Goal: Task Accomplishment & Management: Manage account settings

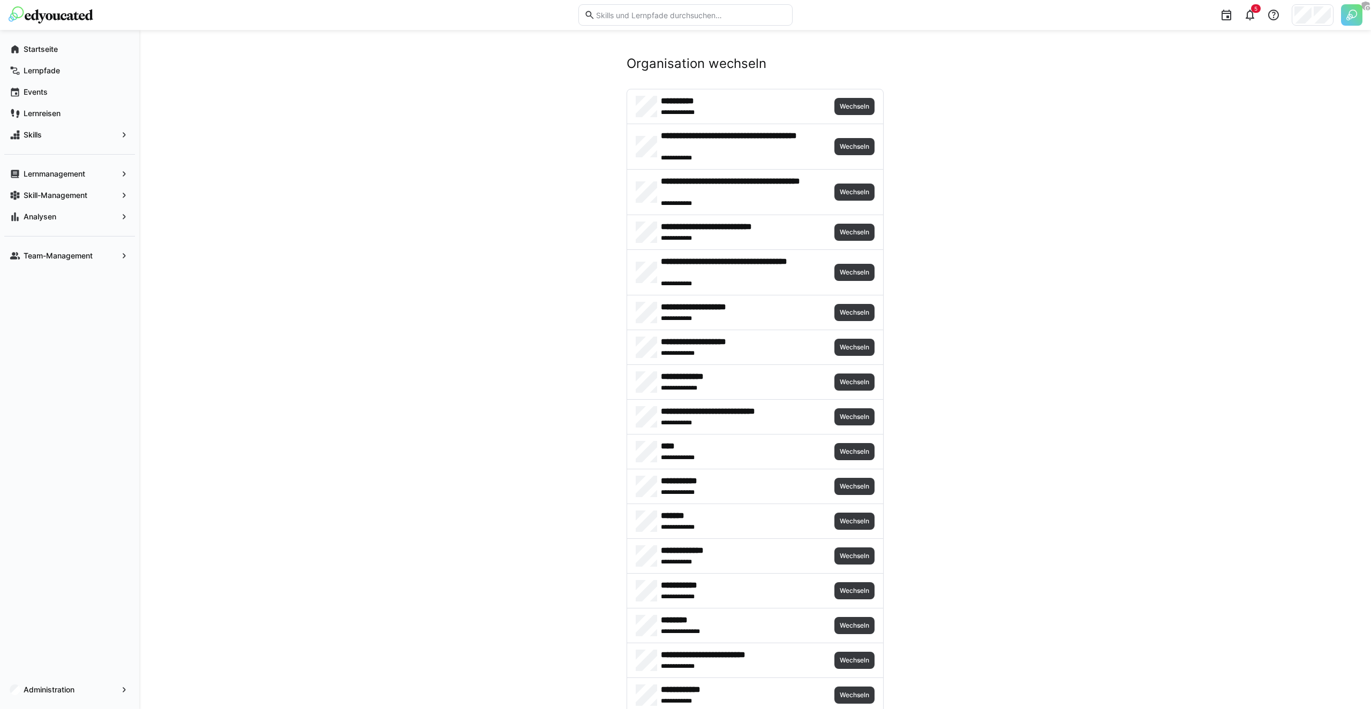
click at [862, 610] on div "**********" at bounding box center [755, 626] width 256 height 34
click at [851, 622] on span "Wechseln" at bounding box center [854, 626] width 32 height 9
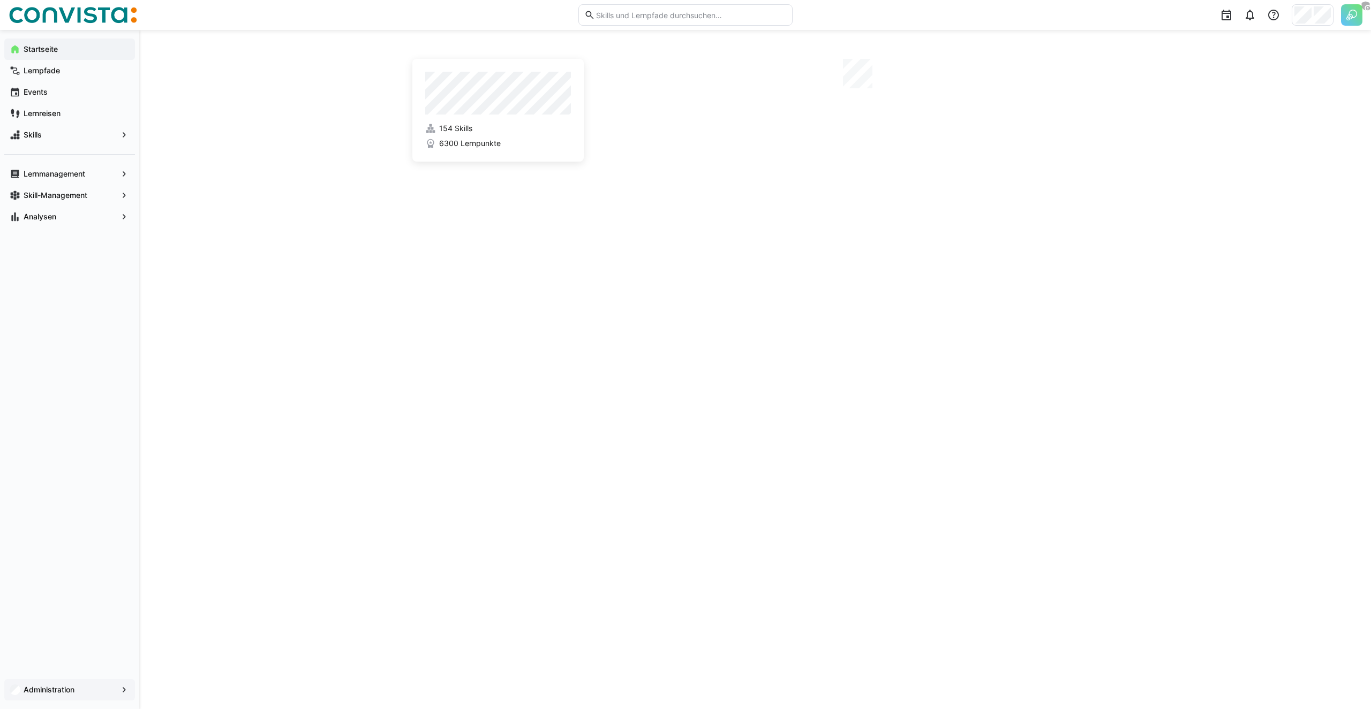
click at [44, 684] on div "Administration" at bounding box center [69, 689] width 131 height 21
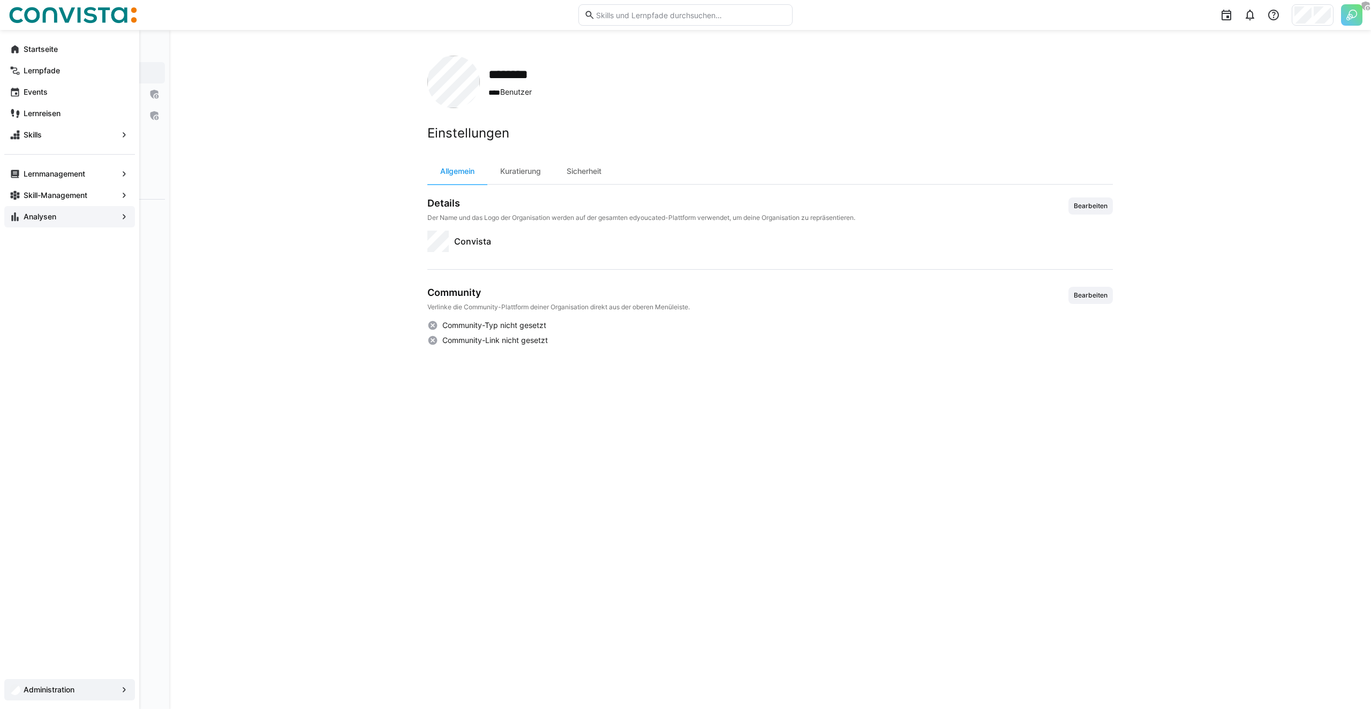
click at [0, 0] on app-navigation-label "Analysen" at bounding box center [0, 0] width 0 height 0
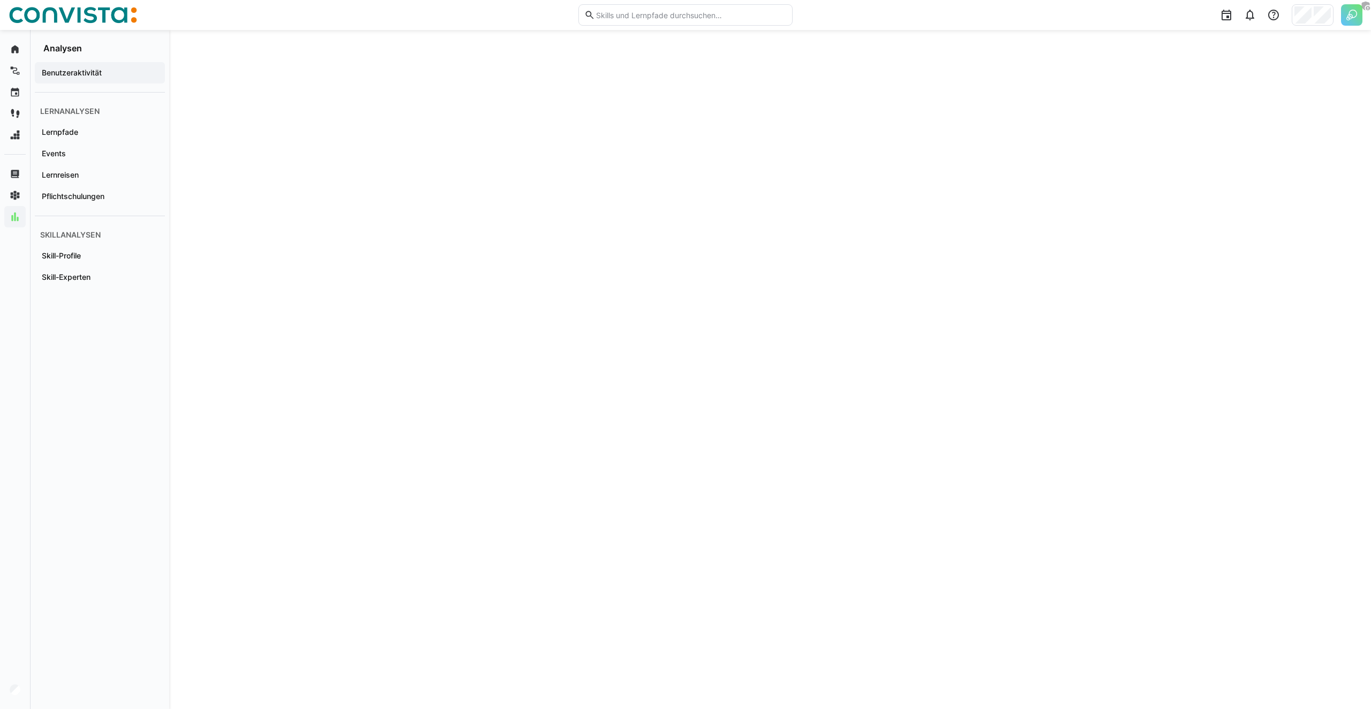
scroll to position [1664, 0]
click at [85, 253] on span "Skill-Profile" at bounding box center [99, 256] width 119 height 11
click at [169, 361] on div "Benutzeraktivität Lernanalysen Lernpfade Events Lernreisen Pflichtschulungen Sk…" at bounding box center [100, 382] width 139 height 656
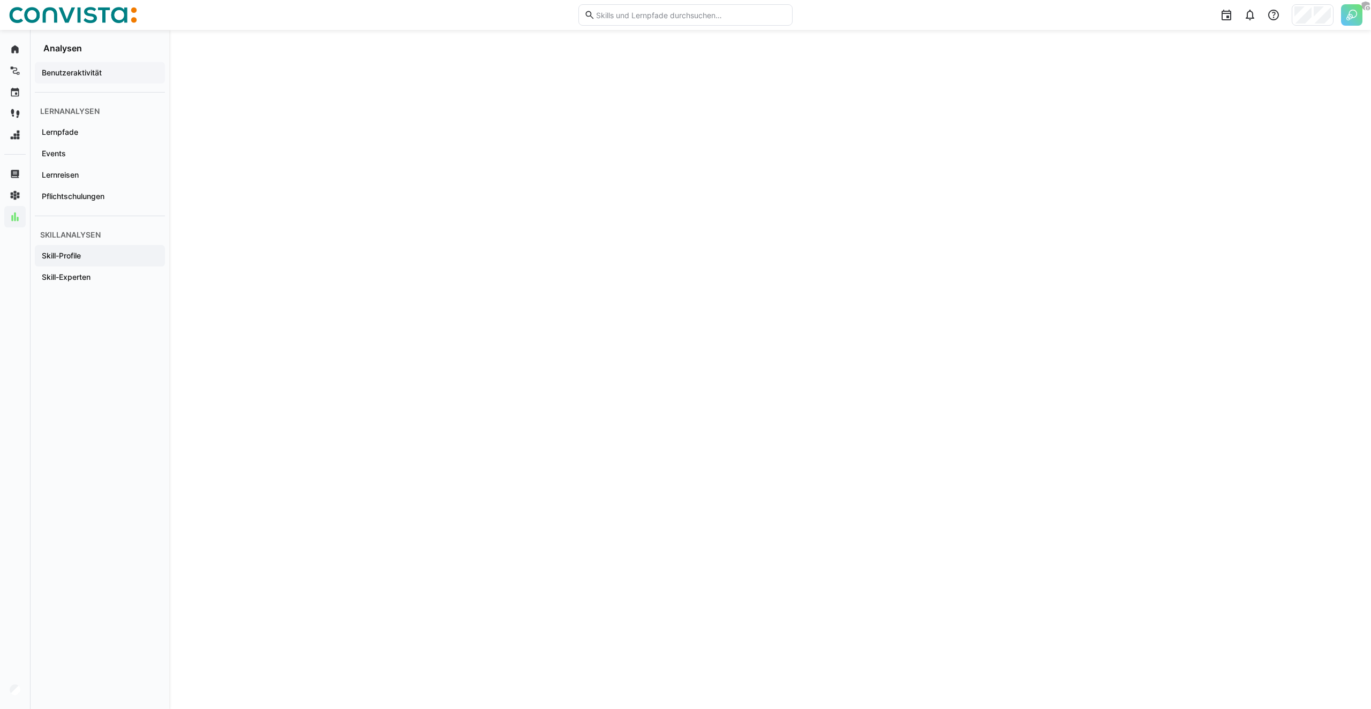
click at [71, 81] on div "Benutzeraktivität" at bounding box center [100, 72] width 130 height 21
click at [1257, 13] on div "1" at bounding box center [1249, 14] width 21 height 21
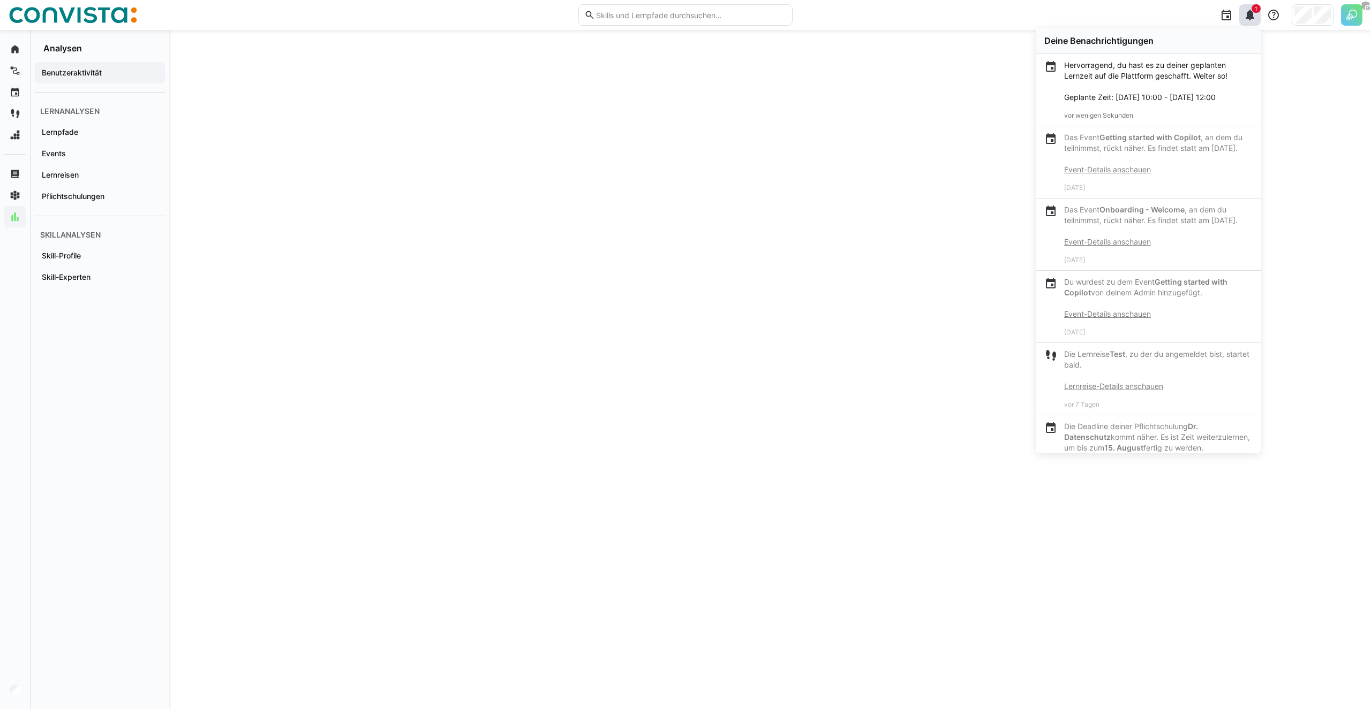
click at [1078, 100] on p "Hervorragend, du hast es zu deiner geplanten Lernzeit auf die Plattform geschaf…" at bounding box center [1158, 81] width 188 height 43
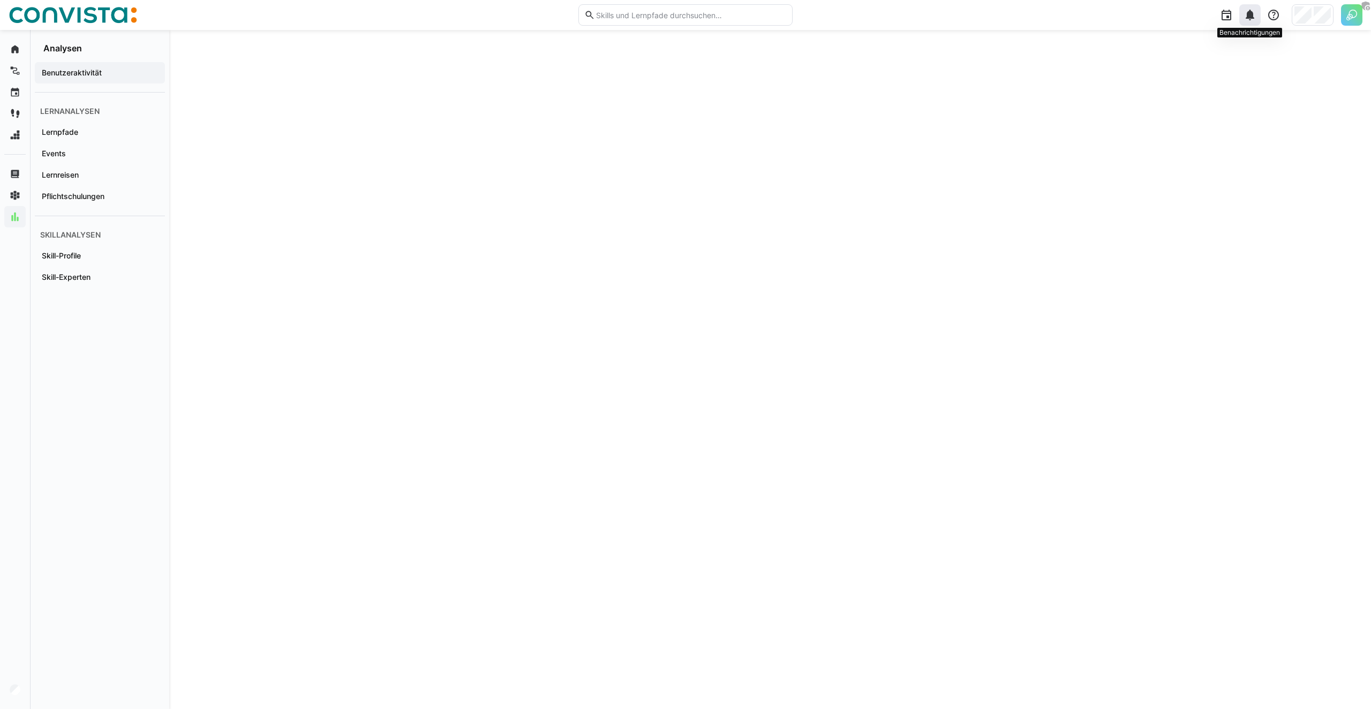
click at [1245, 16] on eds-icon at bounding box center [1249, 15] width 13 height 13
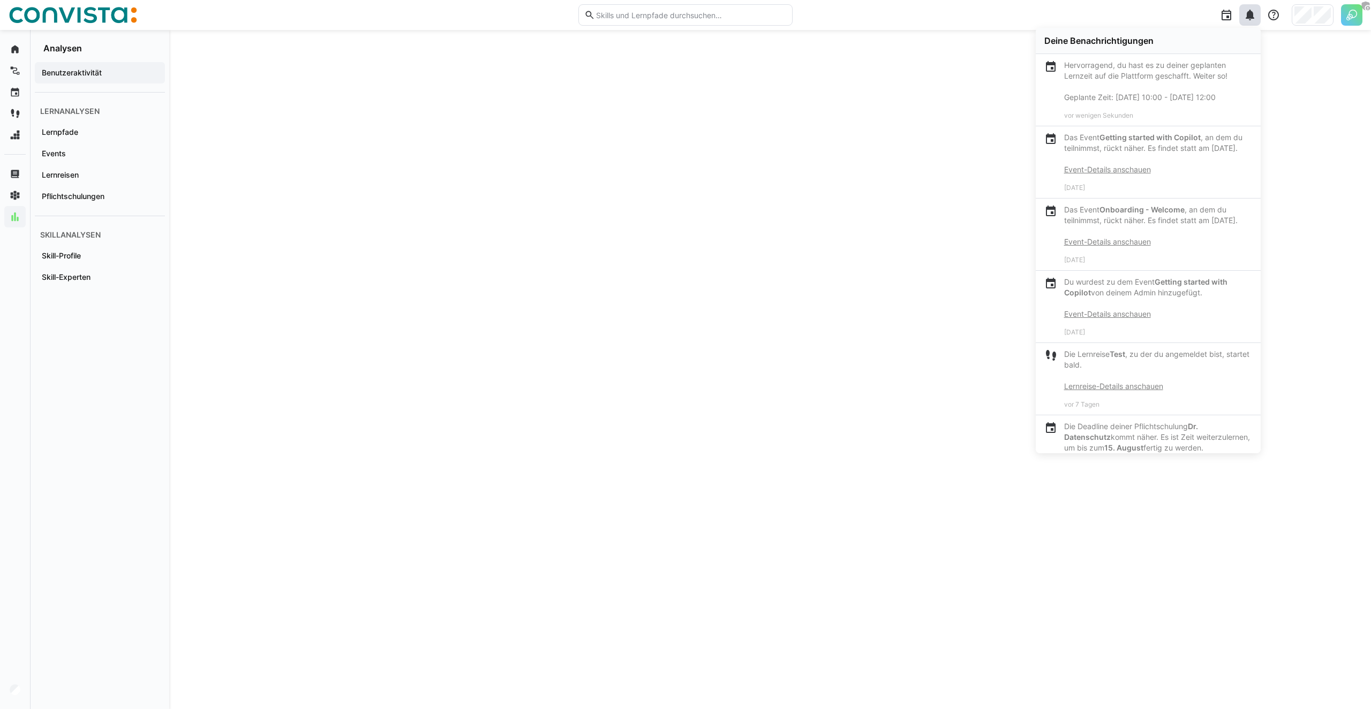
click at [1070, 68] on p "Hervorragend, du hast es zu deiner geplanten Lernzeit auf die Plattform geschaf…" at bounding box center [1158, 81] width 188 height 43
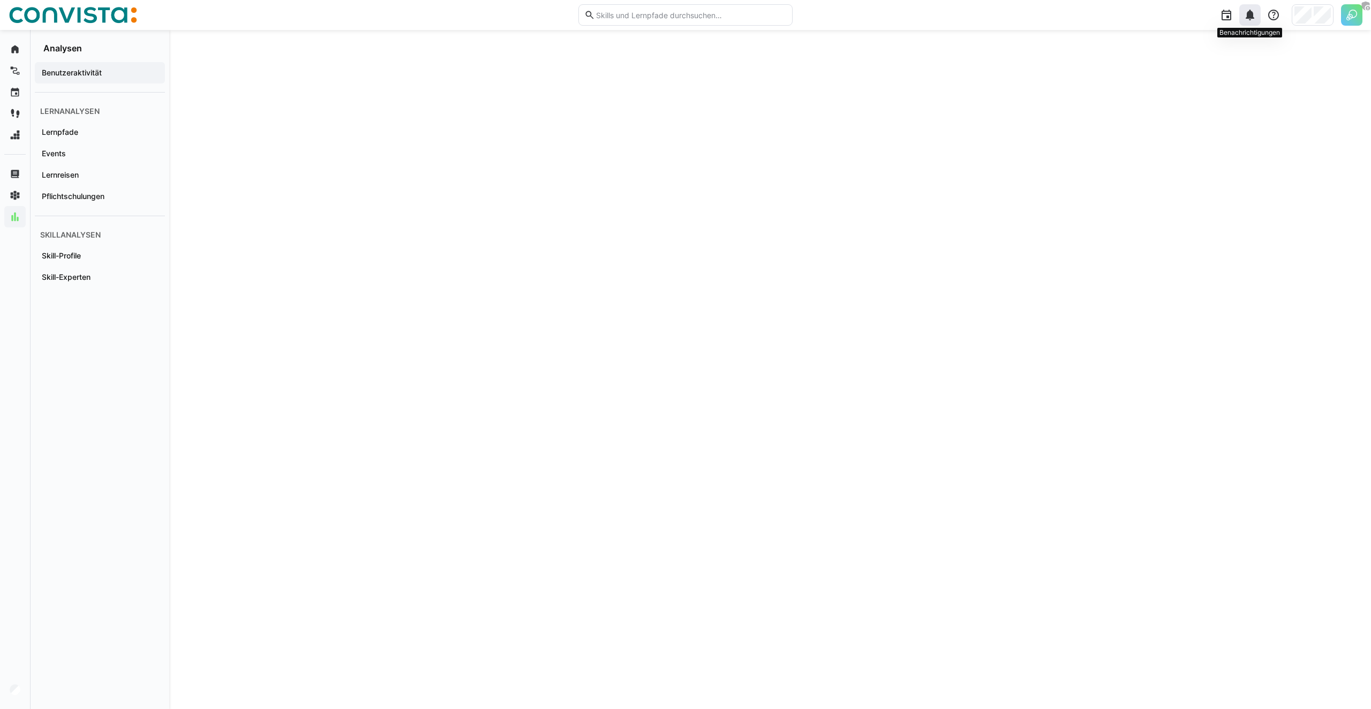
click at [1255, 19] on eds-icon at bounding box center [1249, 15] width 13 height 13
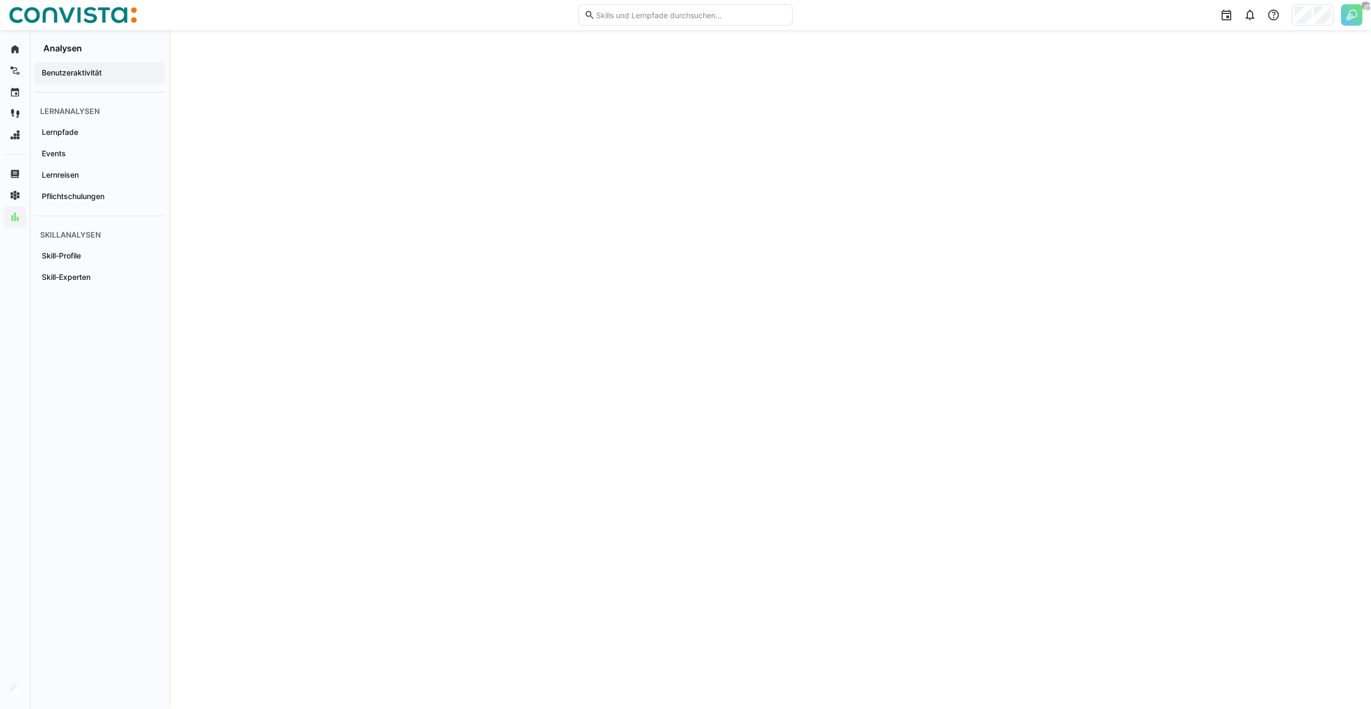
click at [1253, 17] on eds-icon at bounding box center [1249, 15] width 13 height 13
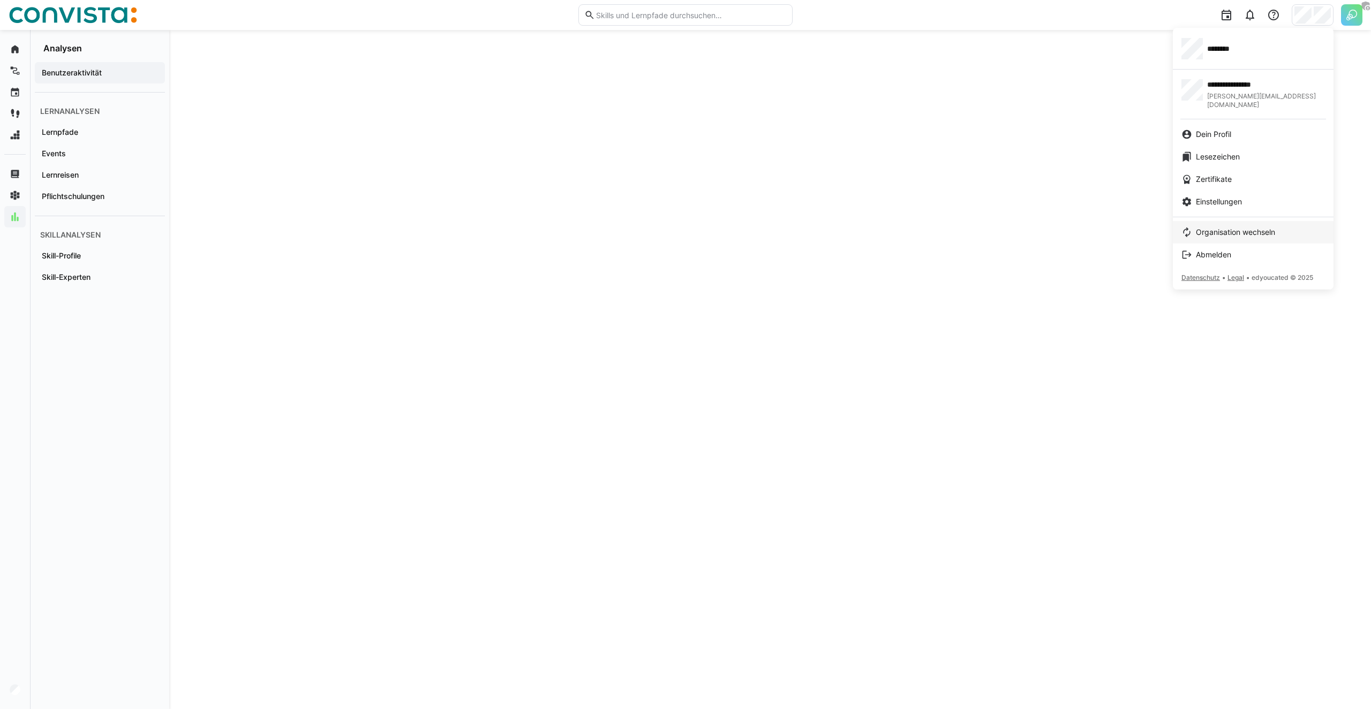
click at [1201, 227] on span "Organisation wechseln" at bounding box center [1235, 232] width 79 height 11
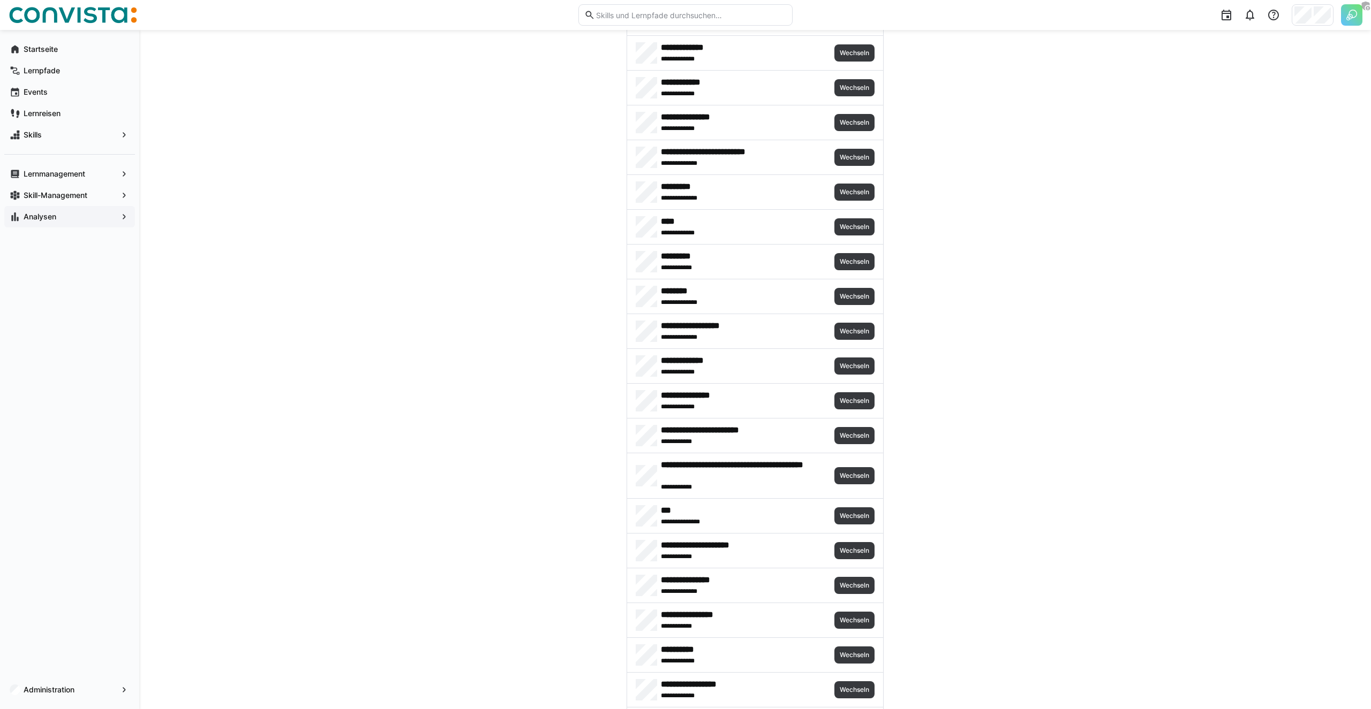
scroll to position [1061, 0]
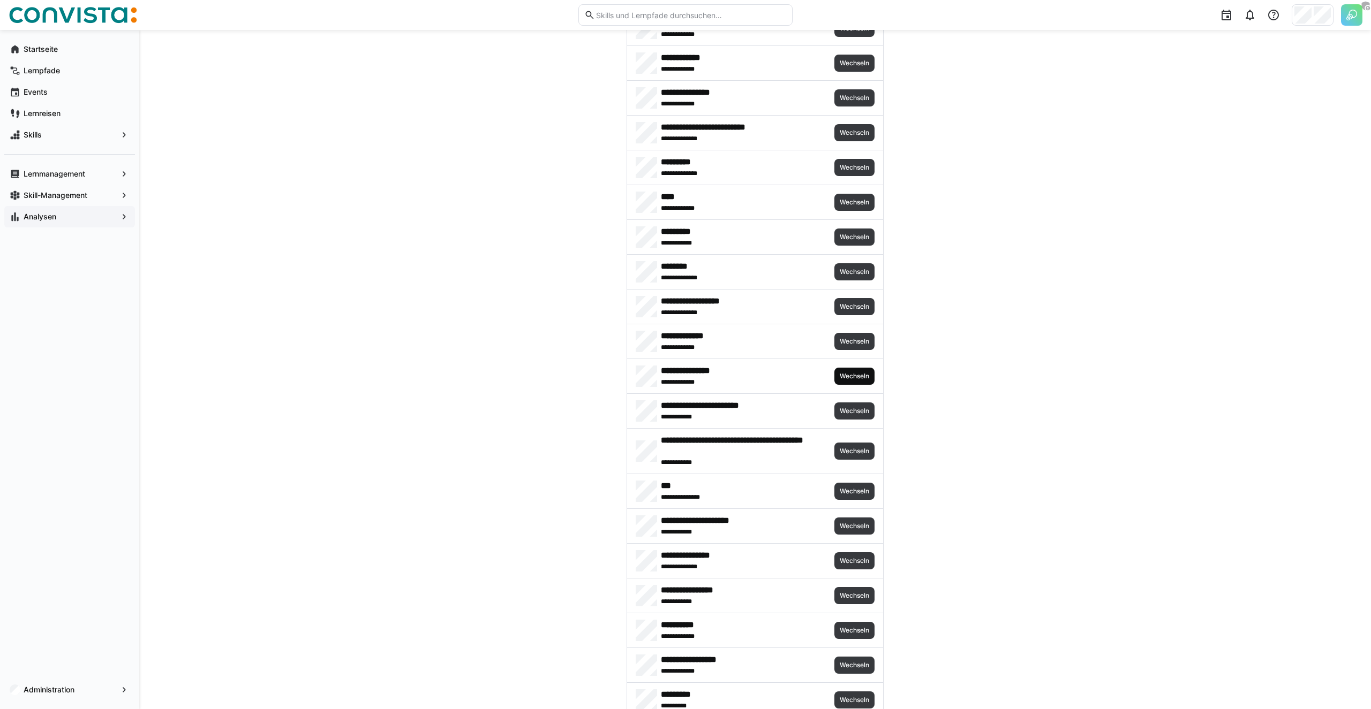
click at [855, 376] on span "Wechseln" at bounding box center [854, 376] width 32 height 9
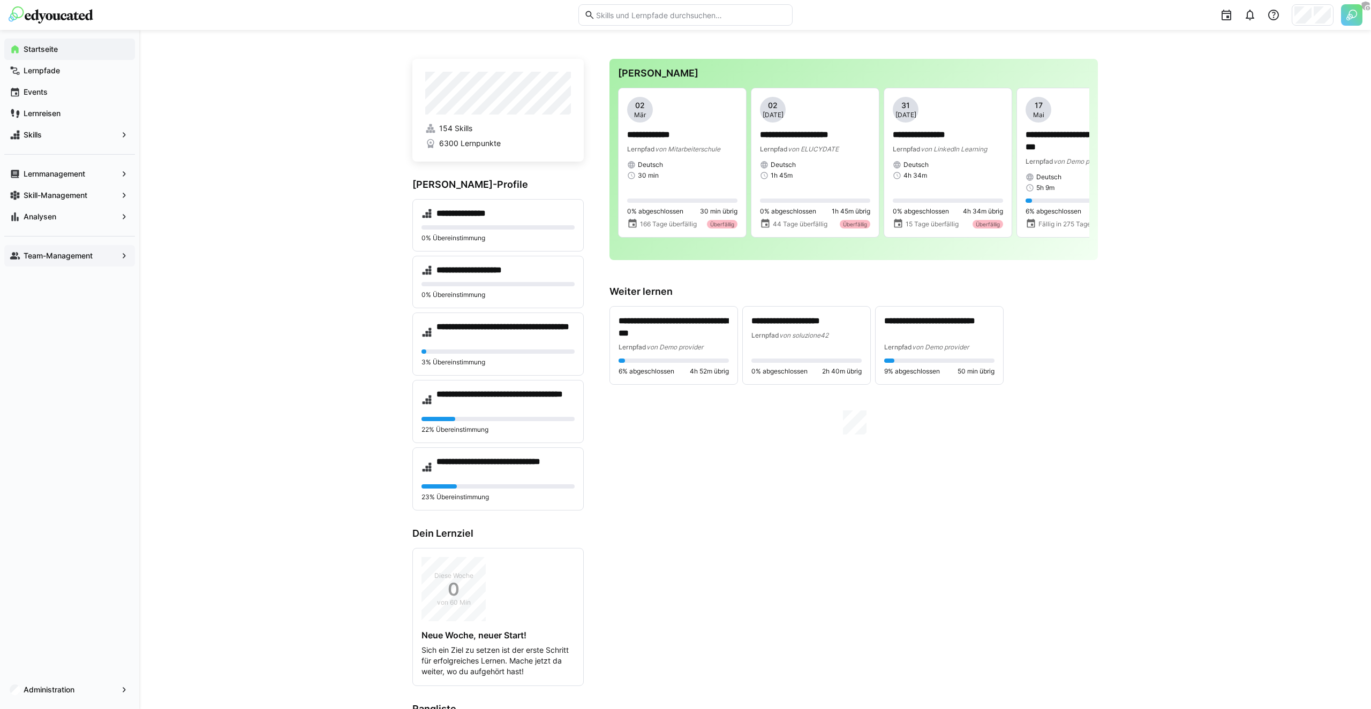
click at [0, 0] on app-navigation-label "Team-Management" at bounding box center [0, 0] width 0 height 0
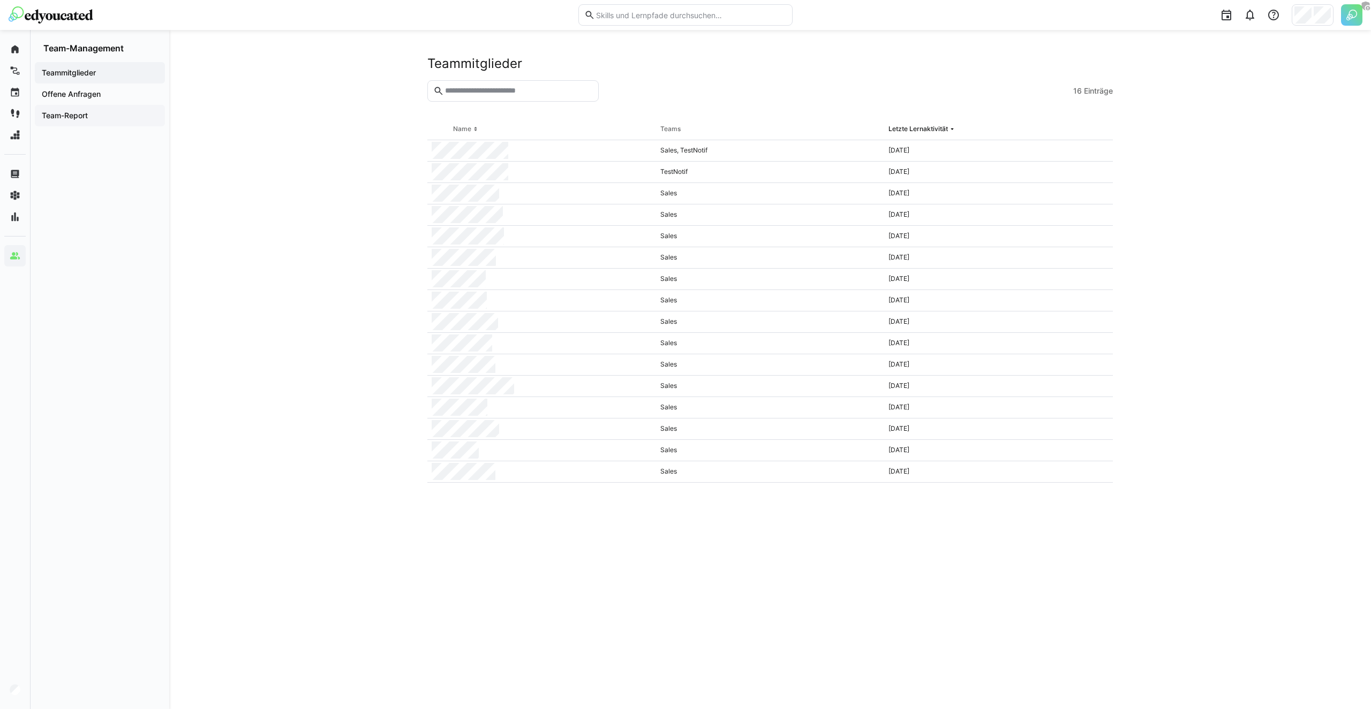
click at [101, 109] on div "Team-Report" at bounding box center [100, 115] width 130 height 21
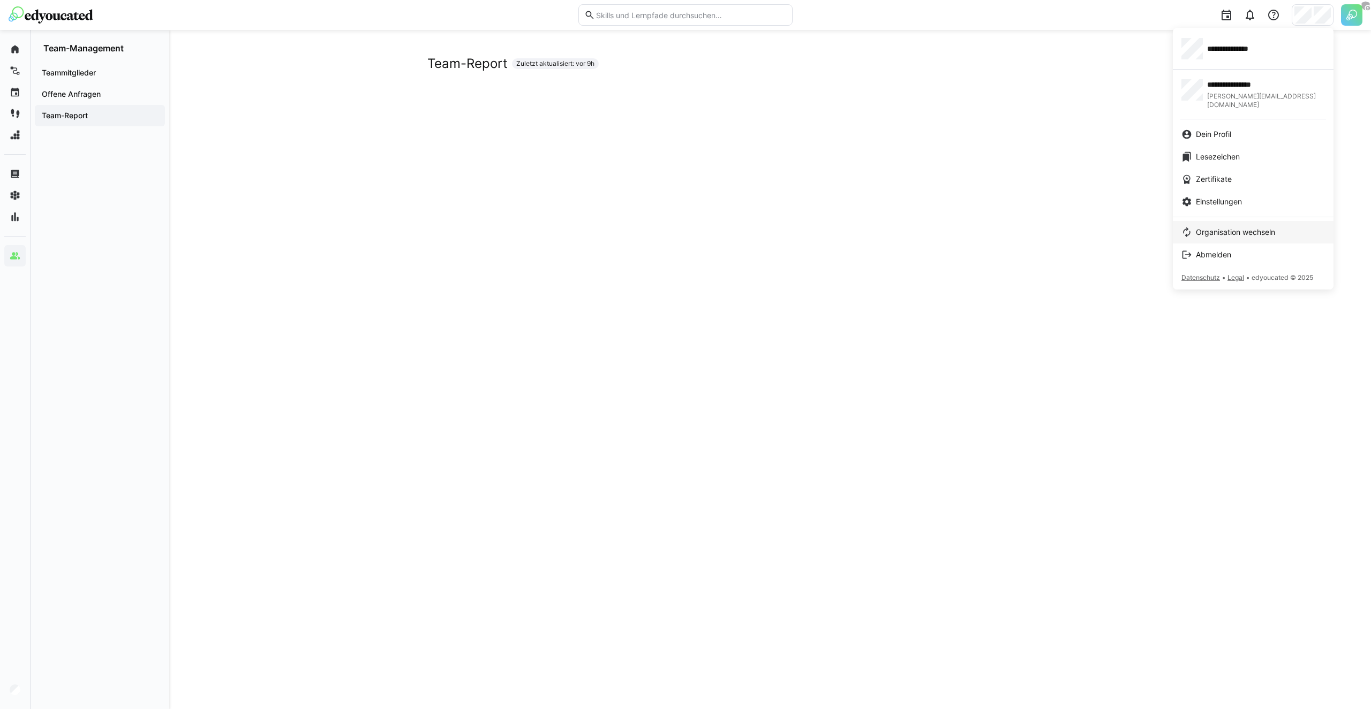
click at [1221, 221] on link "Organisation wechseln" at bounding box center [1253, 232] width 161 height 22
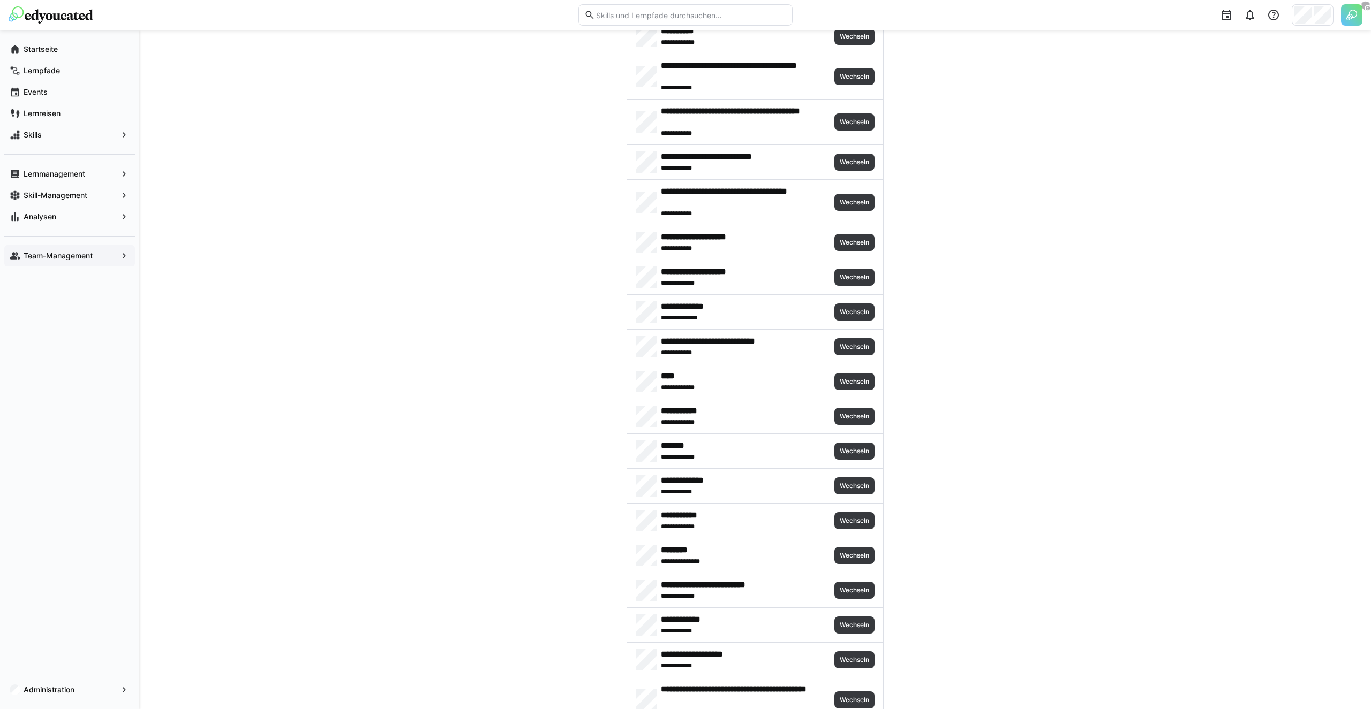
scroll to position [126, 0]
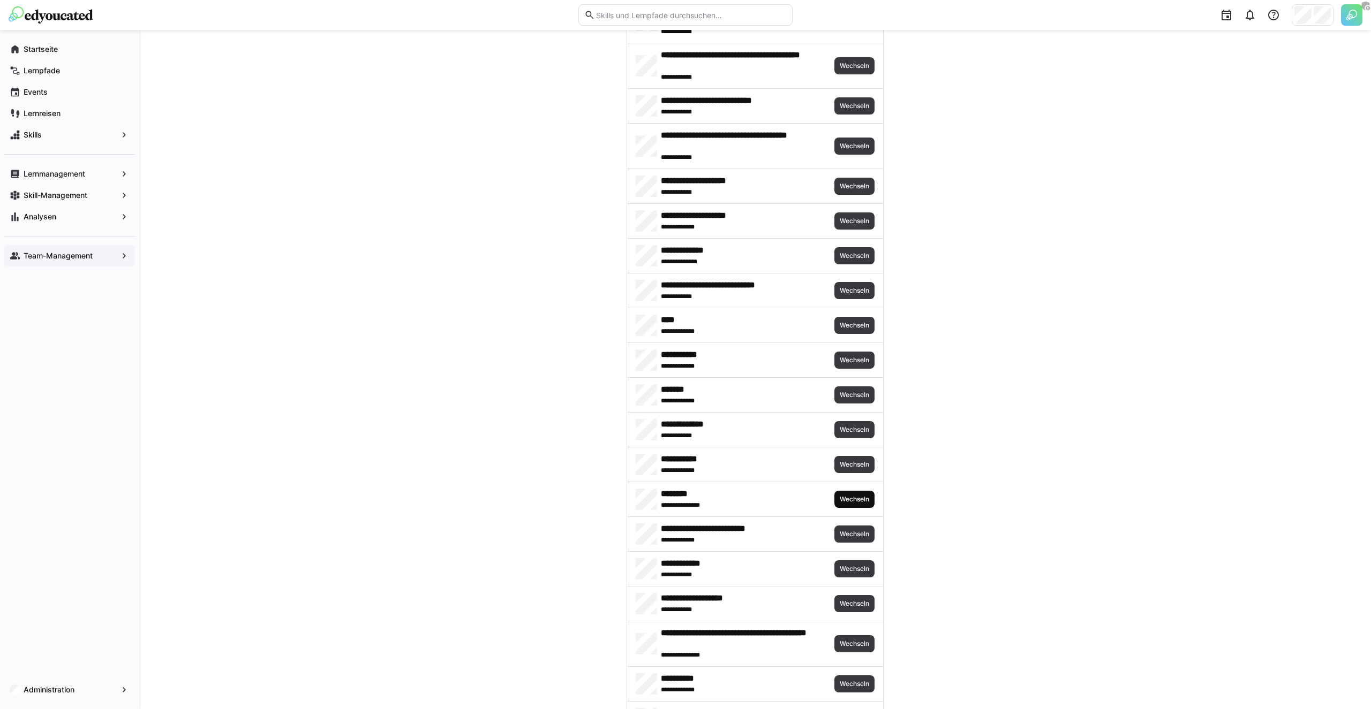
click at [856, 498] on span "Wechseln" at bounding box center [854, 499] width 32 height 9
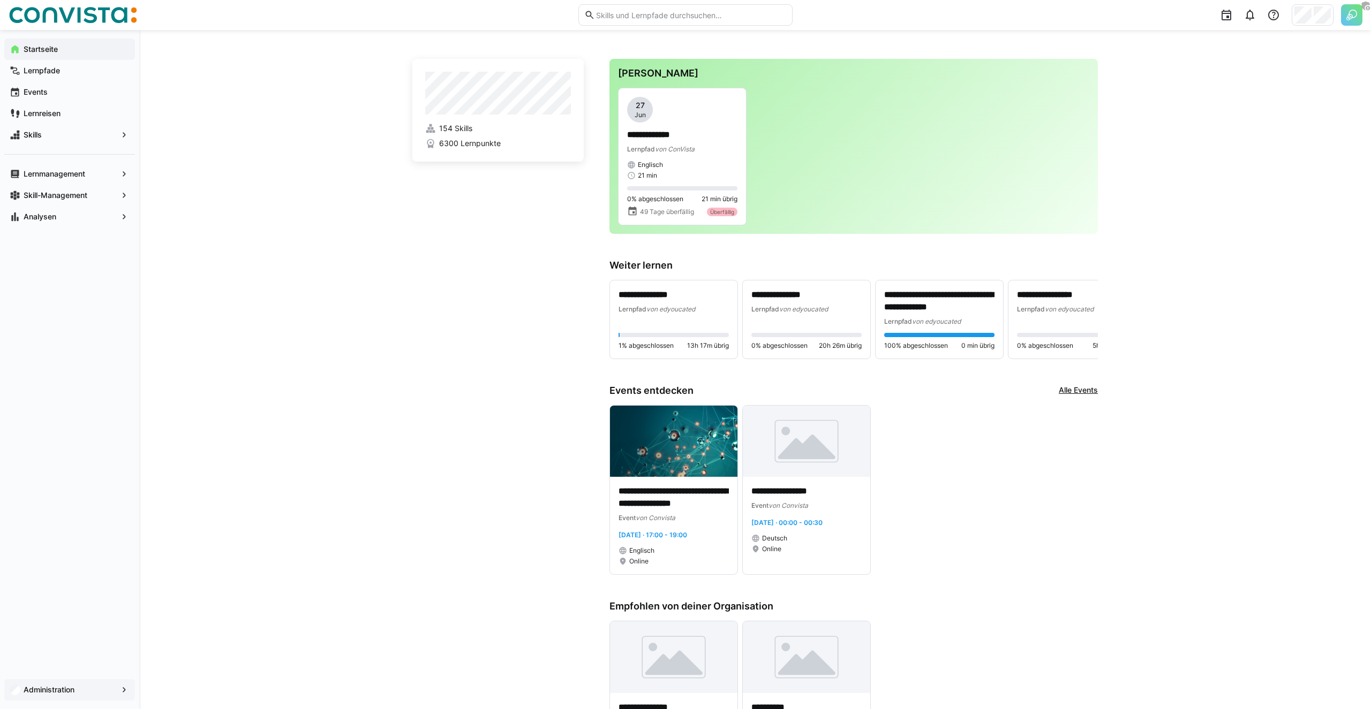
click at [0, 0] on app-navigation-label "Administration" at bounding box center [0, 0] width 0 height 0
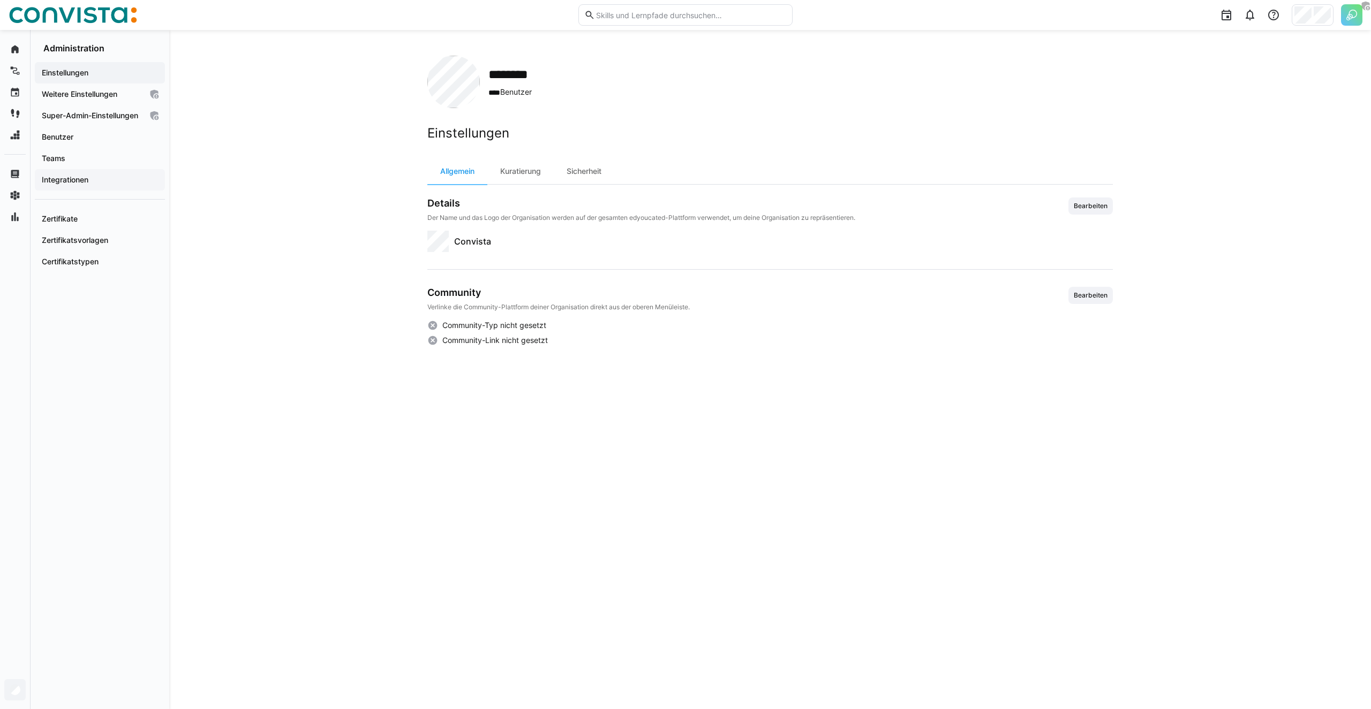
click at [0, 0] on app-navigation-label "Integrationen" at bounding box center [0, 0] width 0 height 0
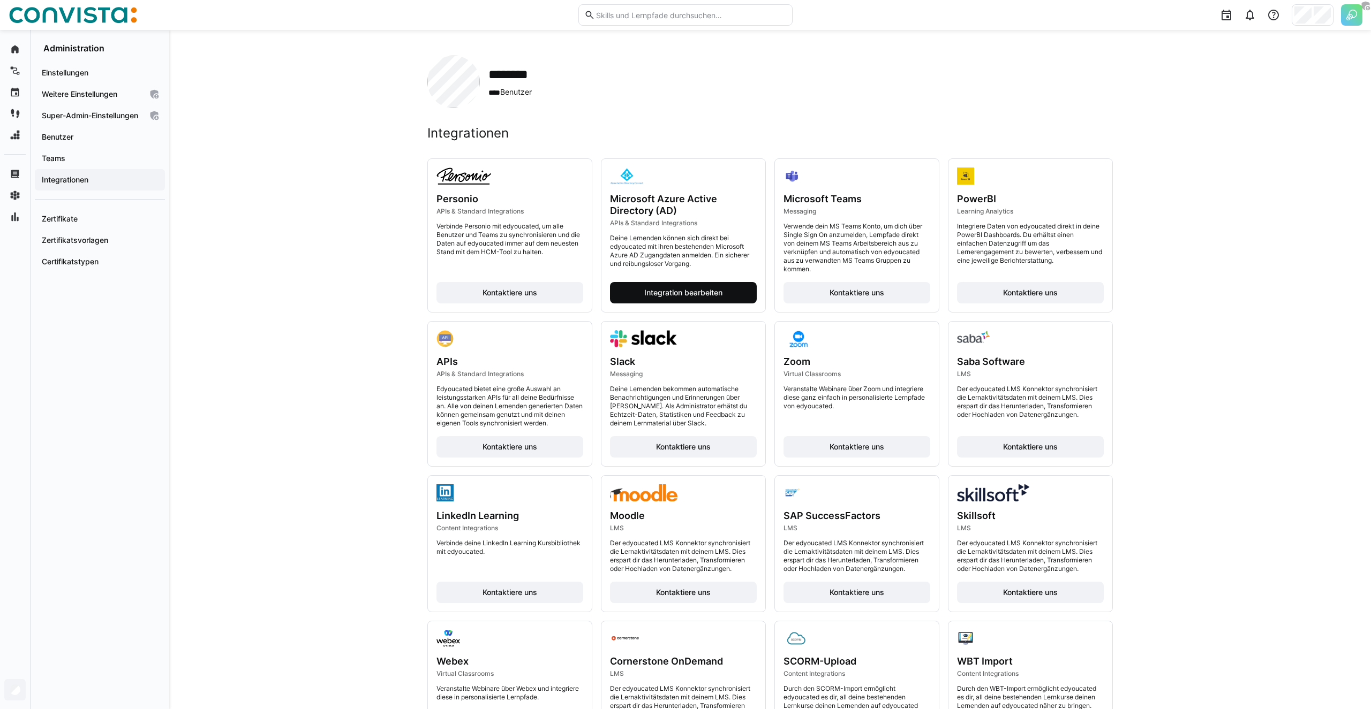
click at [693, 283] on span "Integration bearbeiten" at bounding box center [683, 292] width 147 height 21
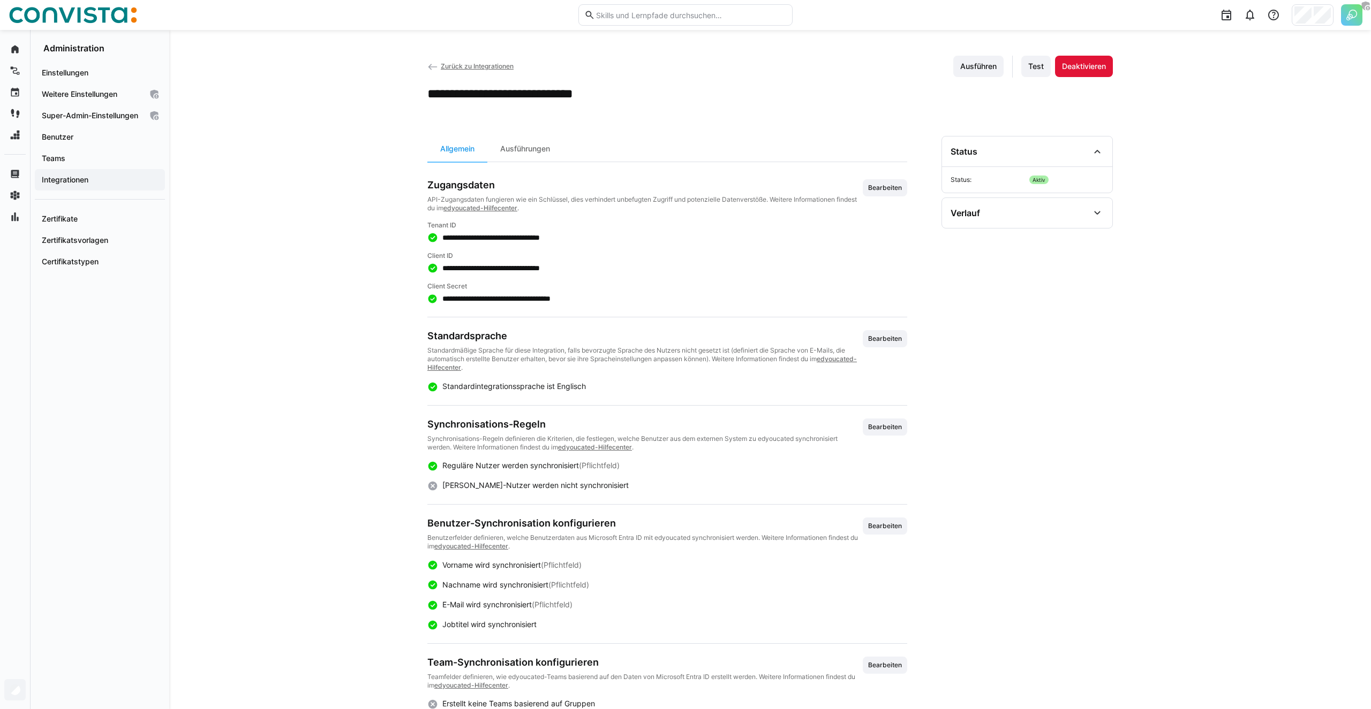
scroll to position [46, 0]
